Goal: Use online tool/utility: Utilize a website feature to perform a specific function

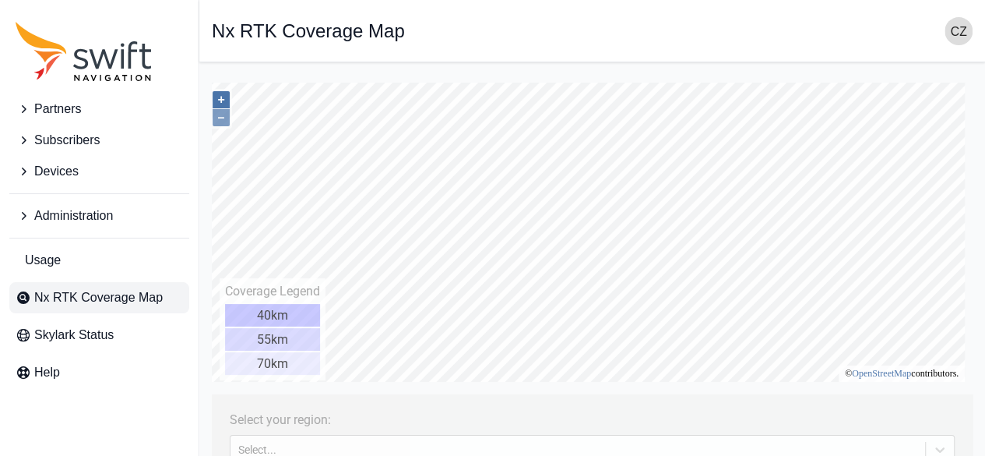
click at [224, 96] on button "+" at bounding box center [221, 99] width 17 height 17
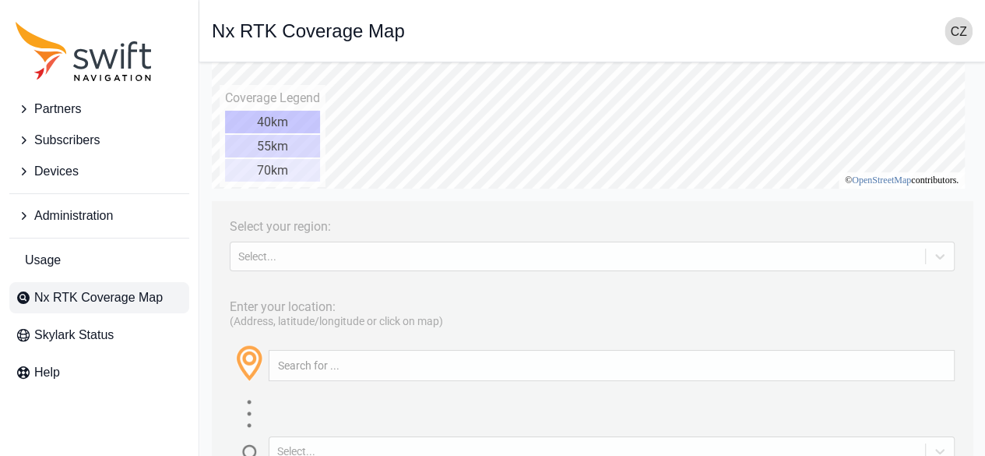
scroll to position [254, 0]
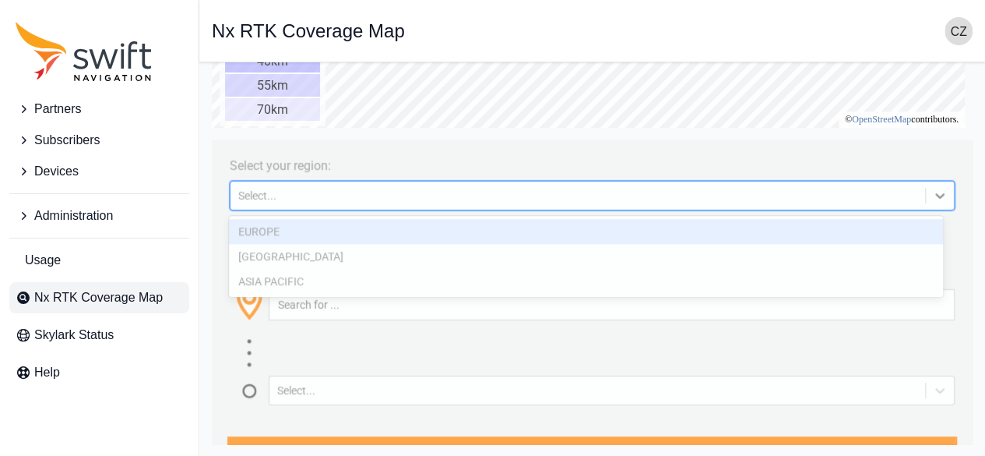
click at [847, 205] on div "Select..." at bounding box center [592, 196] width 725 height 30
click at [681, 234] on div "EUROPE" at bounding box center [586, 231] width 714 height 25
click at [681, 234] on div "Enter your location: (Address, latitude/longitude or click on map) Select..." at bounding box center [592, 316] width 745 height 177
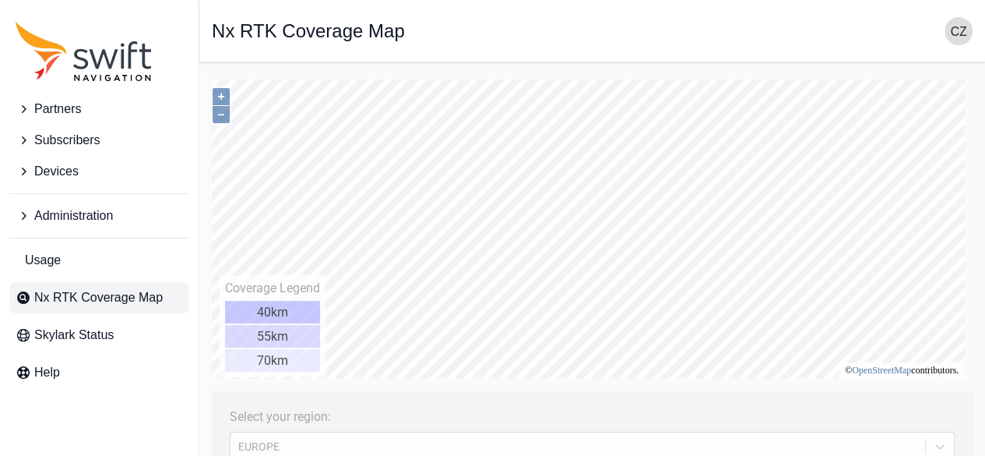
scroll to position [0, 0]
click at [223, 95] on button "+" at bounding box center [221, 99] width 17 height 17
click at [497, 75] on div "Select your region: [GEOGRAPHIC_DATA] Enter your location: (Address, latitude/l…" at bounding box center [592, 75] width 761 height 0
click at [219, 100] on button "+" at bounding box center [221, 99] width 17 height 17
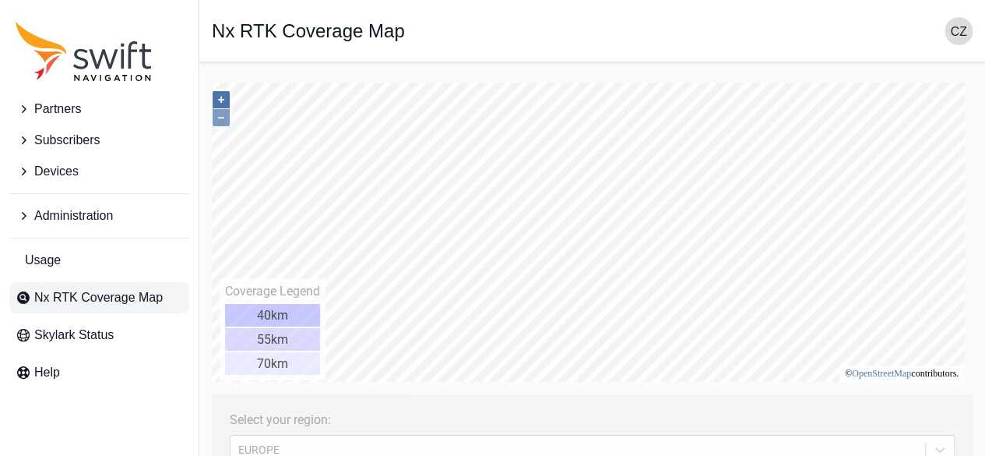
click at [219, 100] on button "+" at bounding box center [221, 99] width 17 height 17
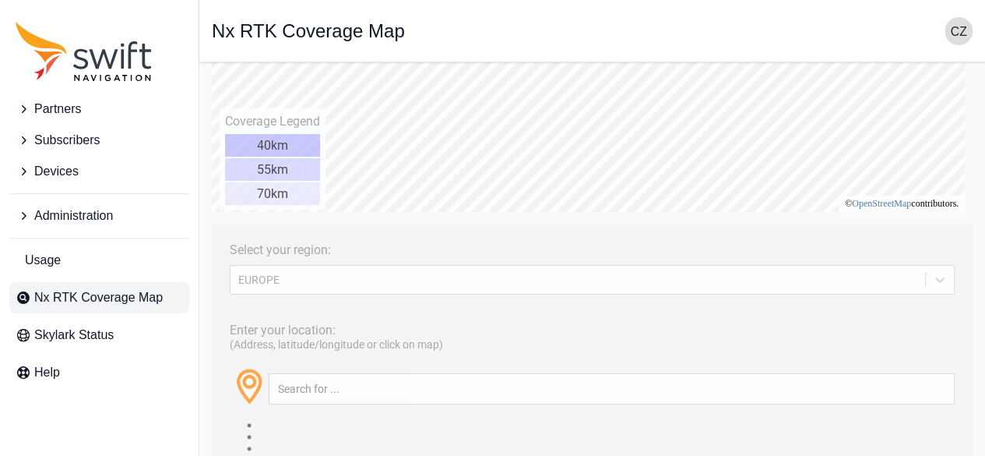
scroll to position [215, 0]
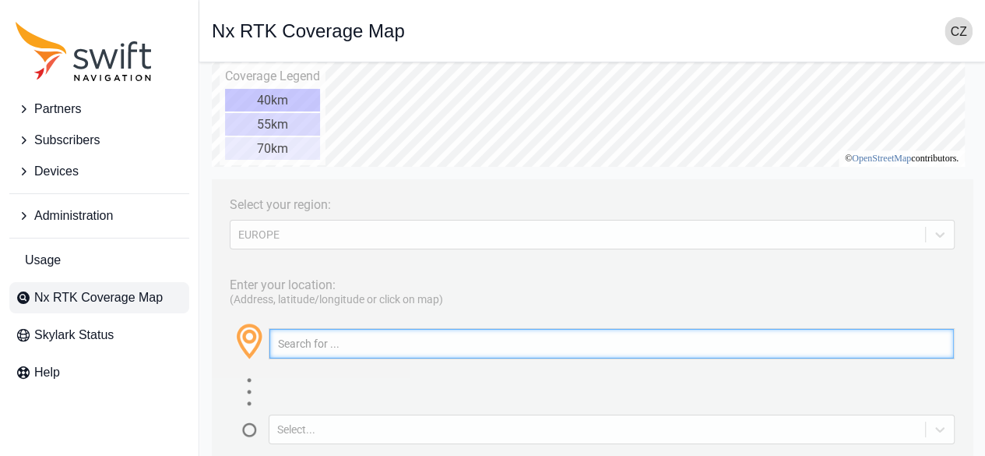
click at [341, 340] on input "text" at bounding box center [611, 344] width 685 height 30
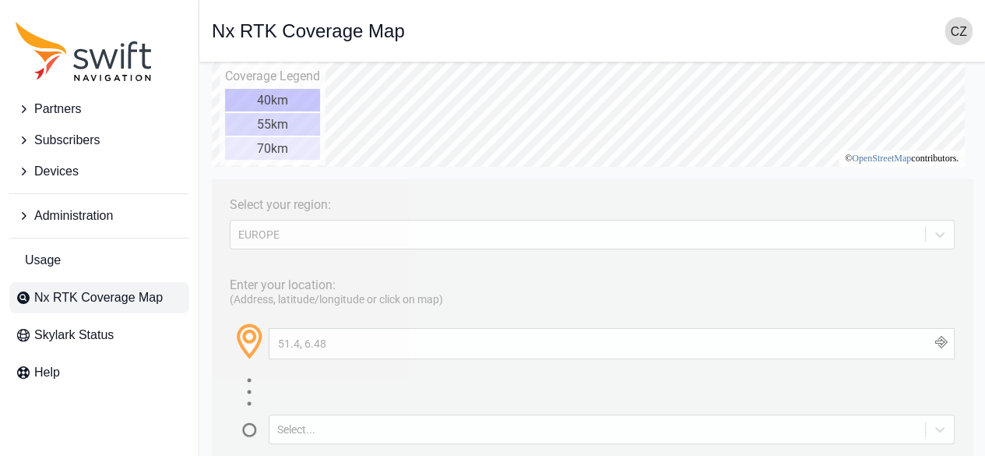
click at [933, 347] on button "button" at bounding box center [941, 344] width 26 height 30
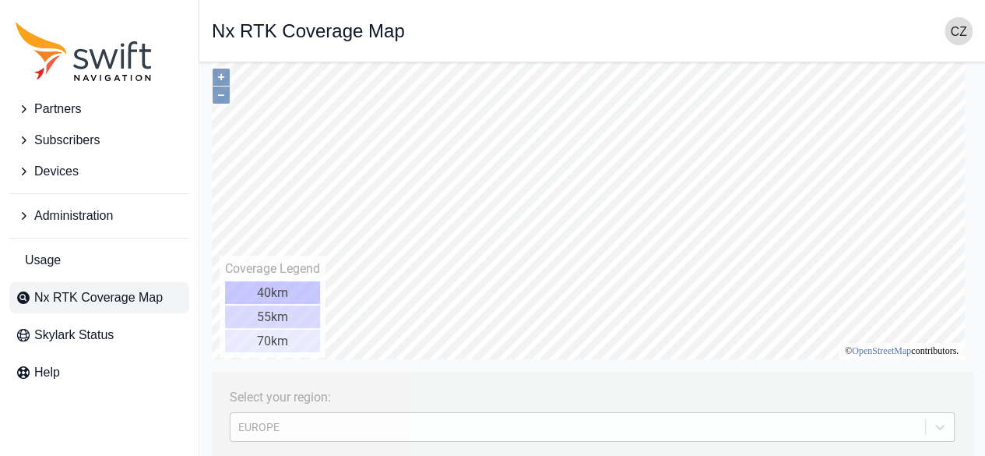
scroll to position [0, 0]
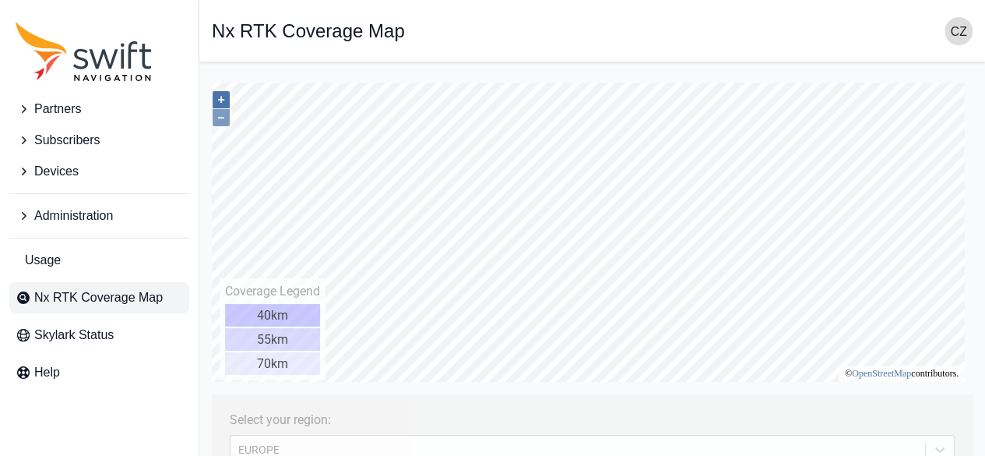
click at [226, 104] on button "+" at bounding box center [221, 99] width 17 height 17
click at [238, 75] on html "Select your region: [GEOGRAPHIC_DATA] Enter your location: (Address, latitude/l…" at bounding box center [592, 75] width 761 height 0
click at [222, 104] on button "+" at bounding box center [221, 99] width 17 height 17
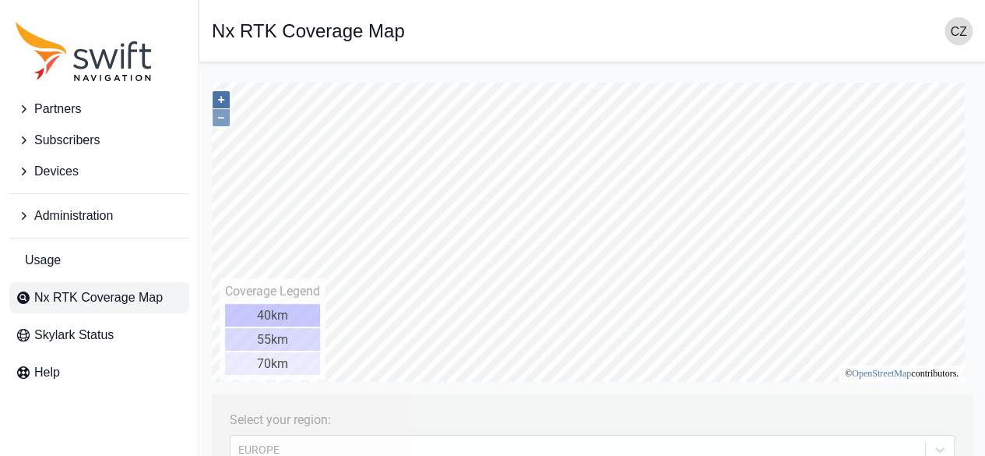
click at [222, 100] on button "+" at bounding box center [221, 99] width 17 height 17
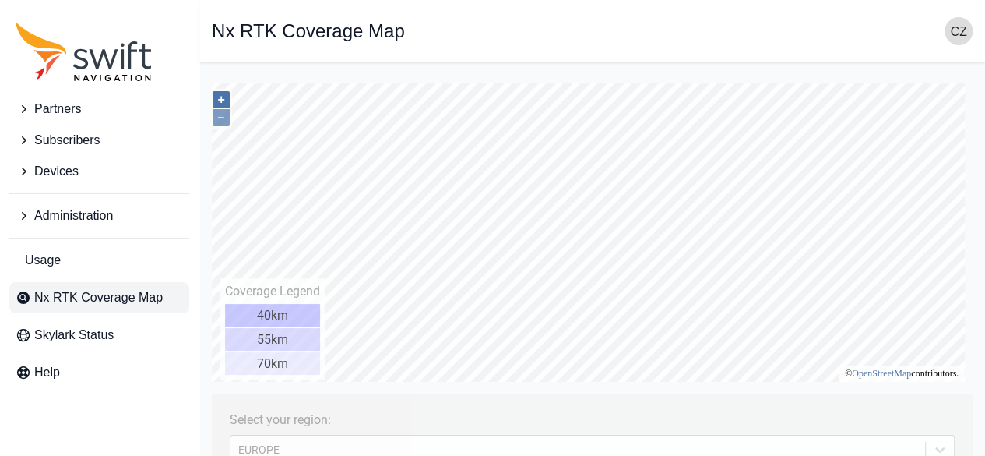
type input "51.398°, 6.485°"
click at [221, 116] on button "–" at bounding box center [221, 117] width 17 height 17
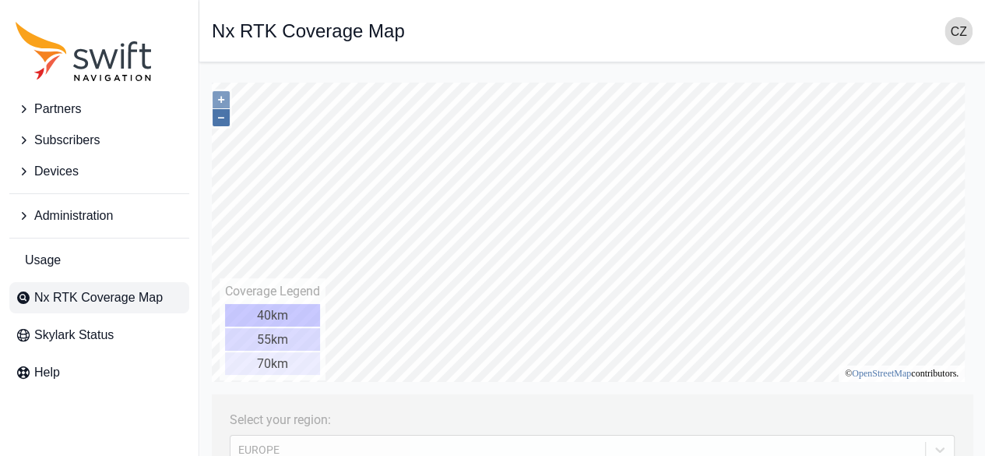
click at [221, 116] on button "–" at bounding box center [221, 117] width 17 height 17
